Goal: Submit feedback/report problem

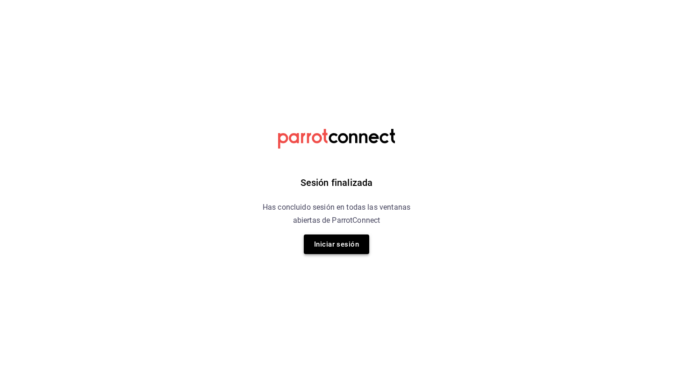
click at [334, 239] on button "Iniciar sesión" at bounding box center [336, 245] width 65 height 20
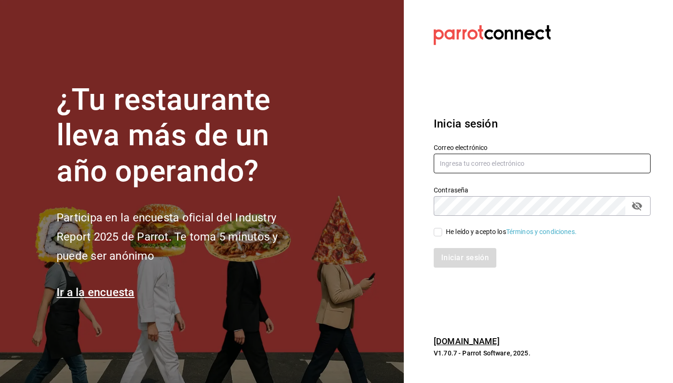
type input "goldenespressocafe@gmail.com"
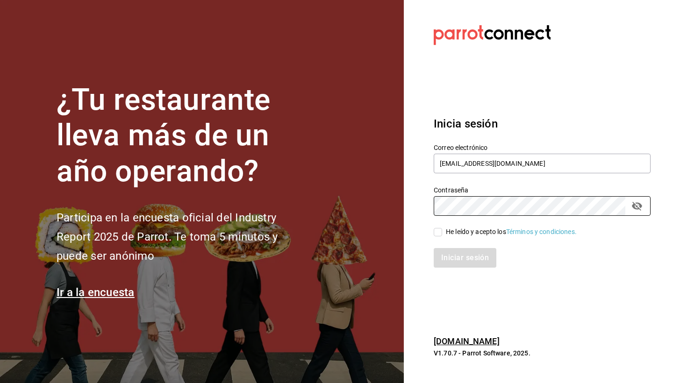
click at [439, 231] on input "He leído y acepto los Términos y condiciones." at bounding box center [438, 232] width 8 height 8
checkbox input "true"
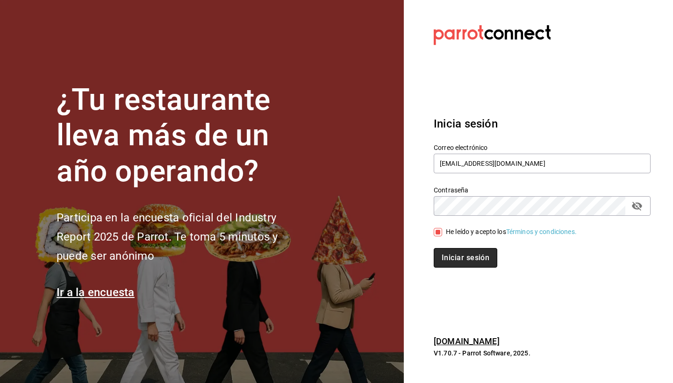
click at [454, 257] on button "Iniciar sesión" at bounding box center [466, 258] width 64 height 20
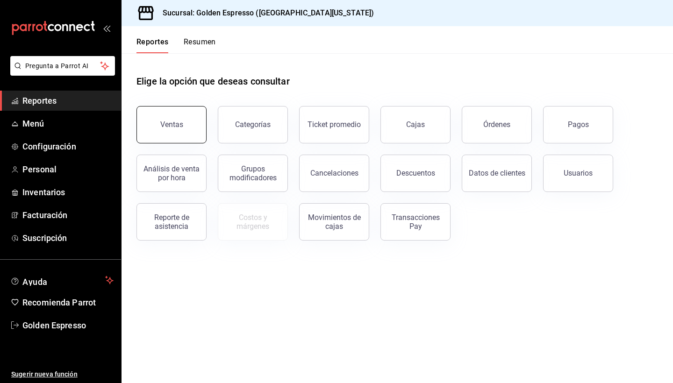
click at [191, 141] on button "Ventas" at bounding box center [172, 124] width 70 height 37
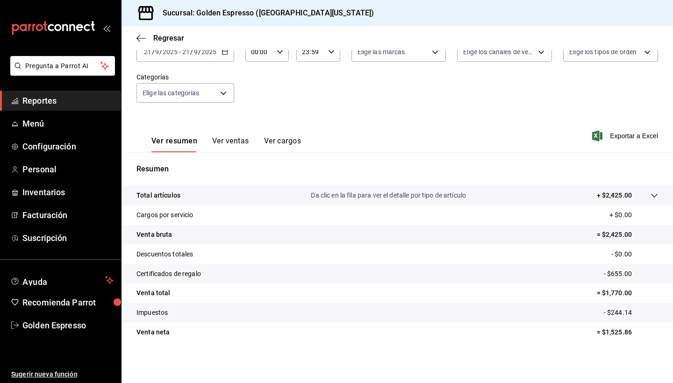
scroll to position [65, 0]
click at [11, 370] on span "Sugerir nueva función" at bounding box center [62, 375] width 102 height 10
